Goal: Find specific page/section: Find specific page/section

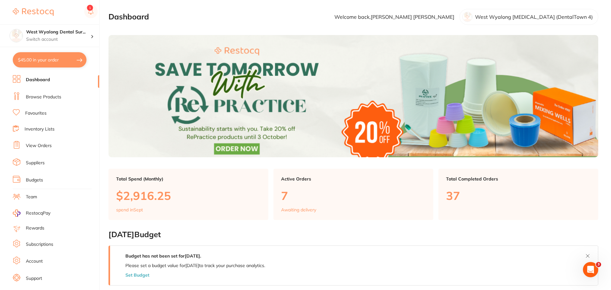
click at [43, 98] on link "Browse Products" at bounding box center [43, 97] width 35 height 6
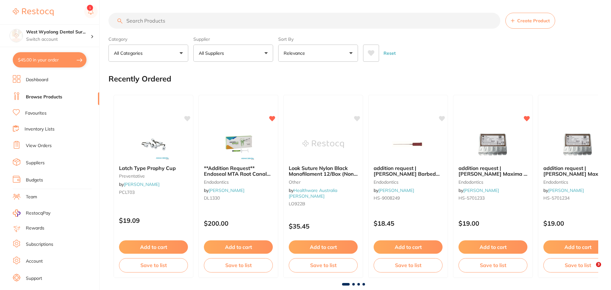
click at [189, 23] on input "search" at bounding box center [304, 21] width 392 height 16
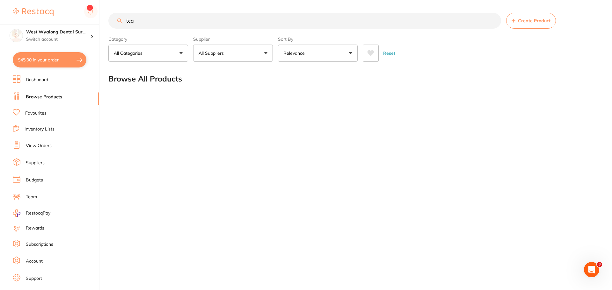
drag, startPoint x: 142, startPoint y: 21, endPoint x: 126, endPoint y: 21, distance: 16.6
click at [126, 21] on input "tca" at bounding box center [304, 21] width 393 height 16
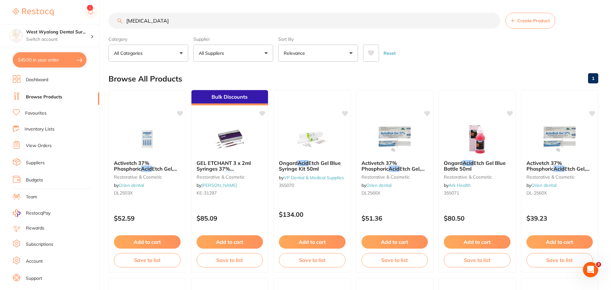
scroll to position [0, 0]
drag, startPoint x: 173, startPoint y: 25, endPoint x: 106, endPoint y: 31, distance: 66.6
click at [106, 31] on div "$45.00 West Wyalong Dental Sur... Switch account West Wyalong [MEDICAL_DATA] (D…" at bounding box center [305, 145] width 611 height 290
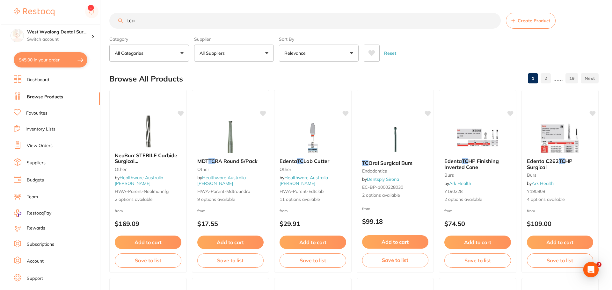
scroll to position [0, 0]
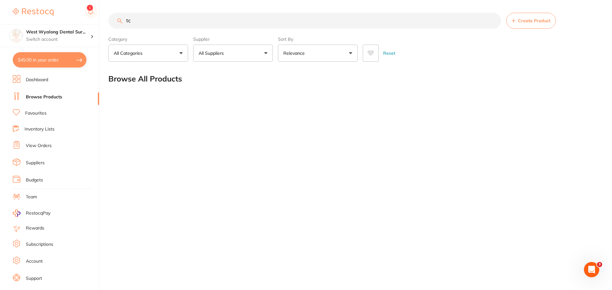
type input "t"
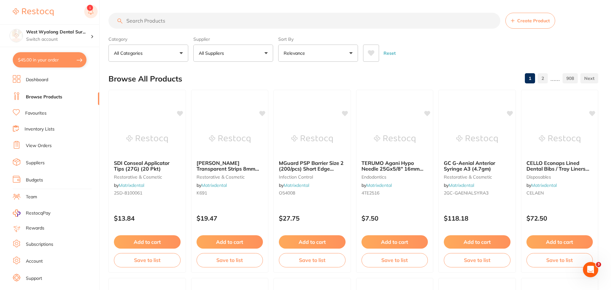
click at [89, 12] on rect at bounding box center [90, 11] width 13 height 13
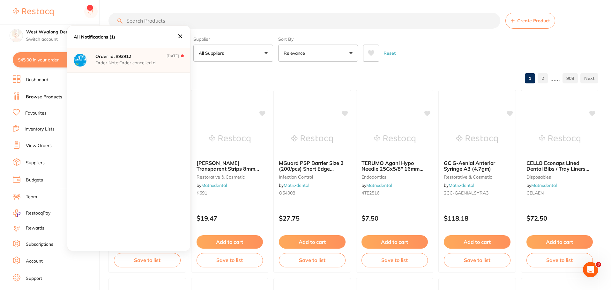
click at [179, 37] on icon at bounding box center [180, 36] width 7 height 7
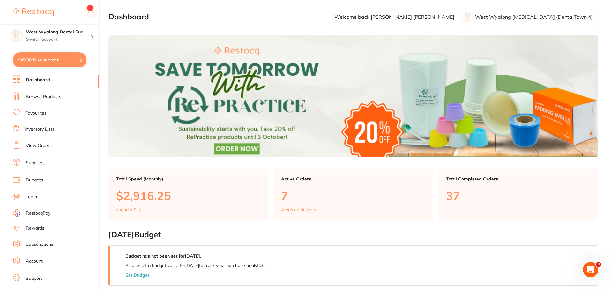
click at [47, 114] on link "Favourites" at bounding box center [35, 113] width 21 height 6
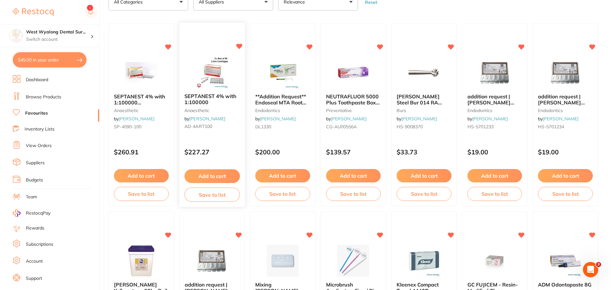
scroll to position [64, 0]
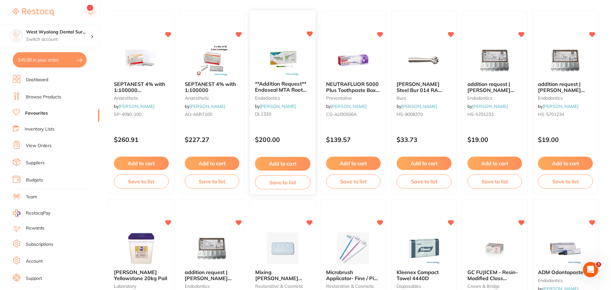
click at [289, 85] on span "**Addition Request** Endoseal MTA Root Canal Fill [MEDICAL_DATA]" at bounding box center [281, 93] width 52 height 24
click at [289, 85] on section at bounding box center [305, 145] width 611 height 290
click at [287, 88] on span "**Addition Request** Endoseal MTA Root Canal Fill [MEDICAL_DATA]" at bounding box center [281, 93] width 52 height 24
